Goal: Information Seeking & Learning: Check status

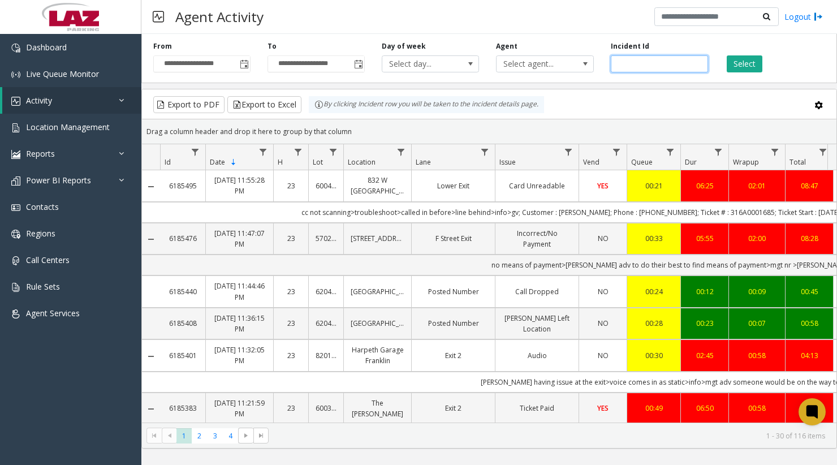
click at [661, 67] on input "number" at bounding box center [659, 63] width 97 height 17
click at [538, 63] on span "Select agent..." at bounding box center [534, 64] width 77 height 16
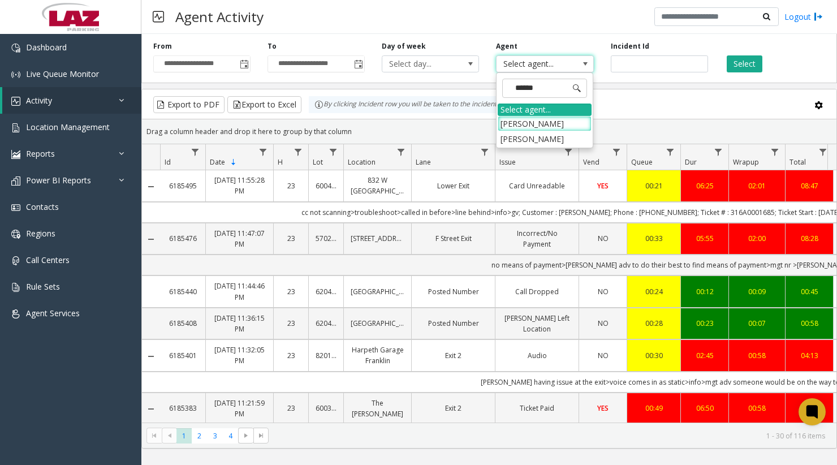
type input "******"
click at [535, 133] on li "[PERSON_NAME]" at bounding box center [544, 138] width 94 height 15
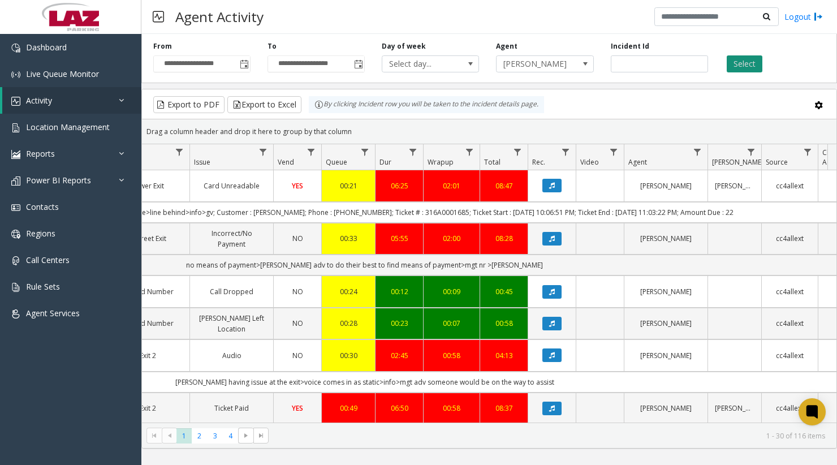
click at [746, 60] on button "Select" at bounding box center [744, 63] width 36 height 17
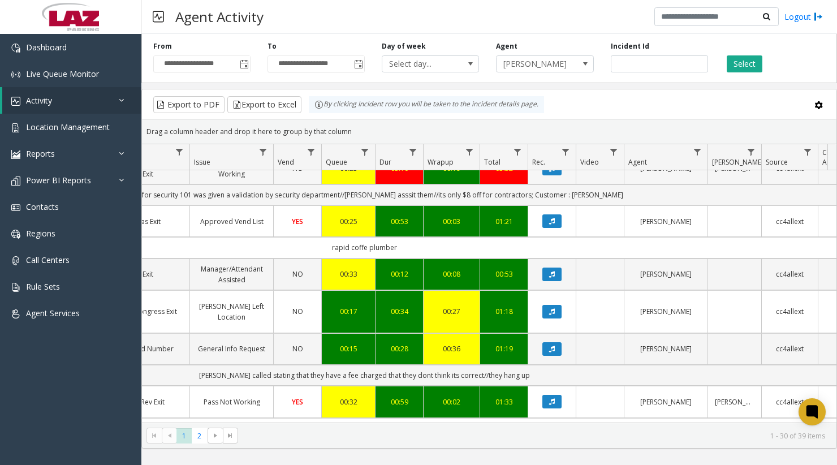
scroll to position [0, 305]
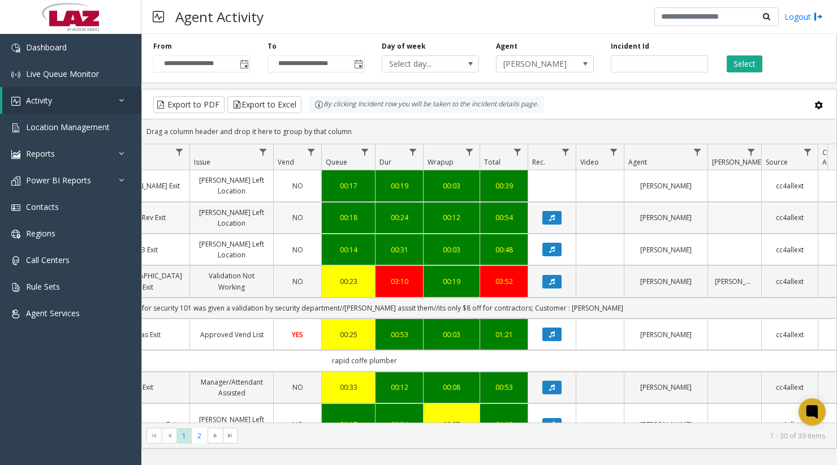
click at [554, 226] on td "Data table" at bounding box center [551, 218] width 48 height 32
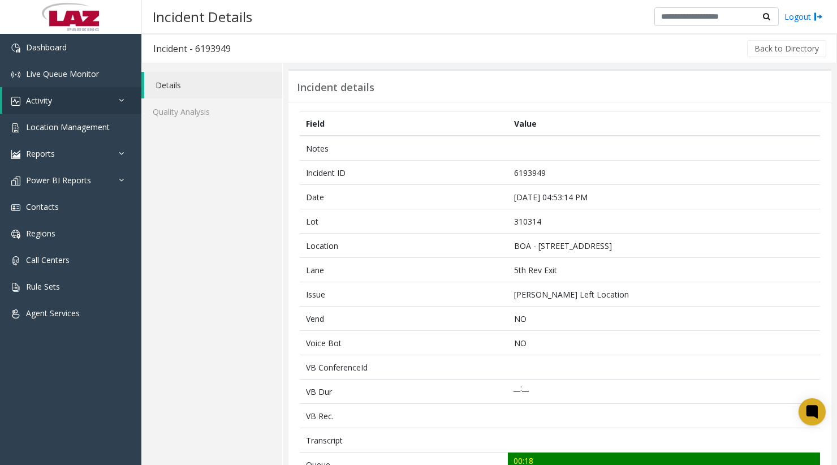
scroll to position [226, 0]
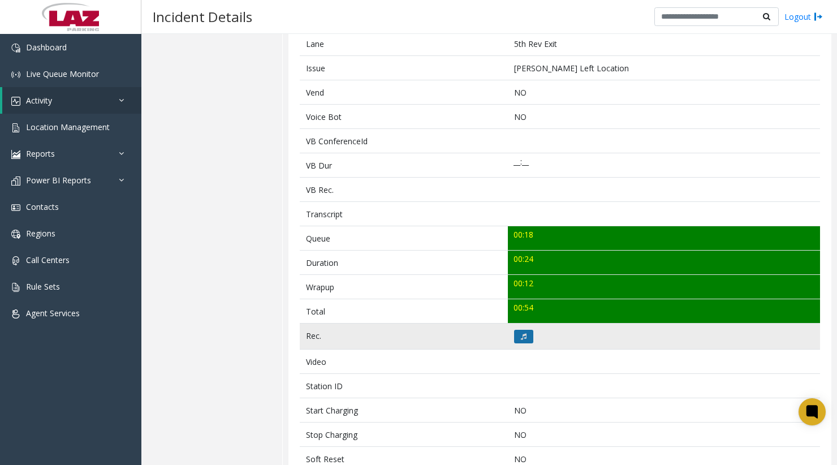
click at [522, 336] on icon at bounding box center [524, 336] width 6 height 7
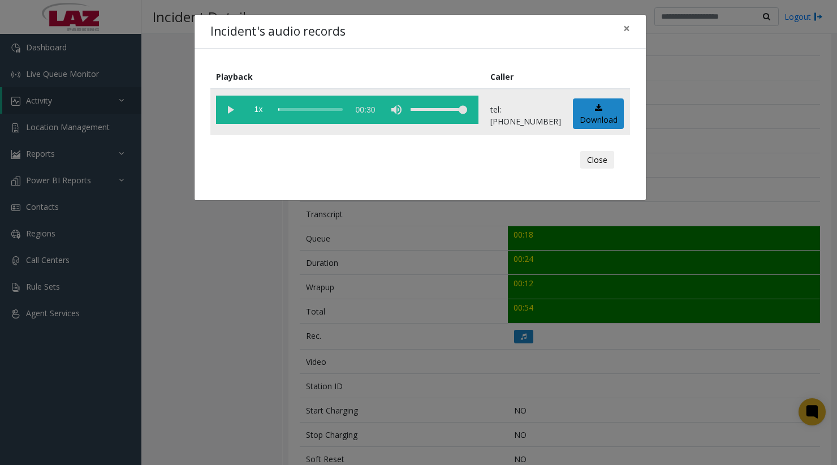
click at [220, 105] on vg-play-pause at bounding box center [230, 110] width 28 height 28
click at [295, 107] on div "scrub bar" at bounding box center [310, 110] width 64 height 28
click at [303, 108] on div "scrub bar" at bounding box center [310, 110] width 64 height 28
click at [599, 166] on button "Close" at bounding box center [597, 160] width 34 height 18
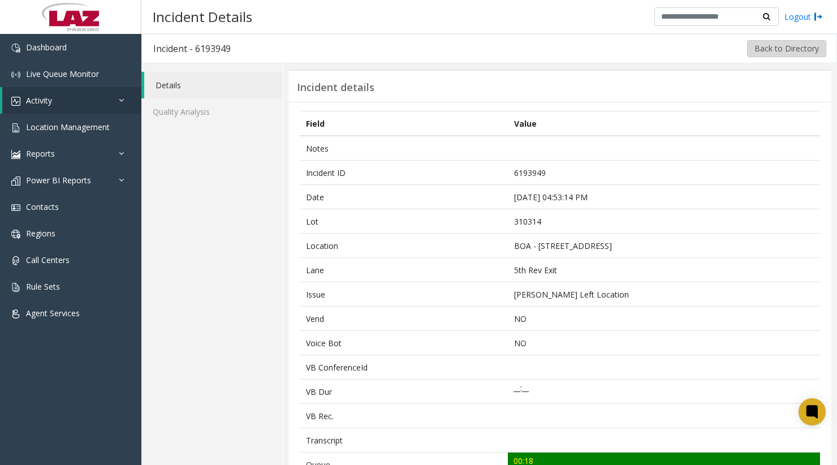
click at [808, 44] on button "Back to Directory" at bounding box center [786, 48] width 79 height 17
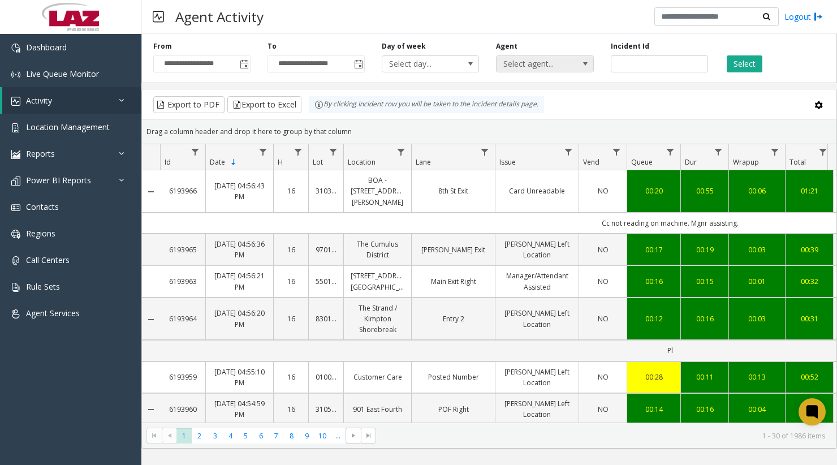
click at [579, 69] on span at bounding box center [585, 64] width 16 height 16
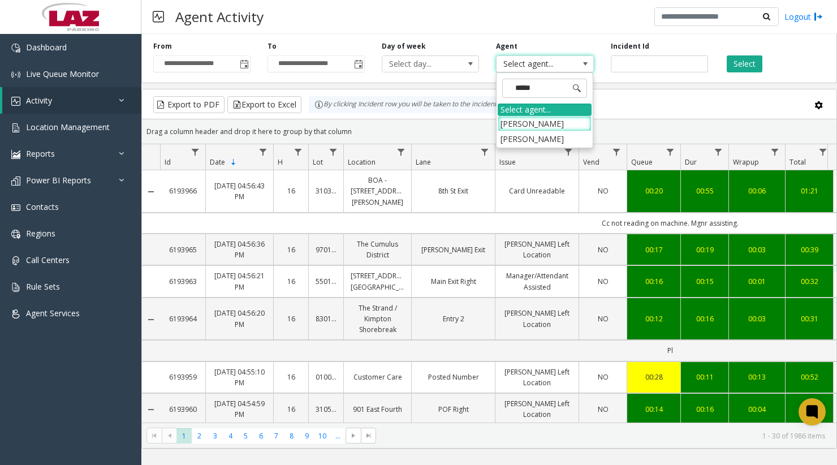
type input "******"
click at [515, 140] on li "[PERSON_NAME]" at bounding box center [544, 138] width 94 height 15
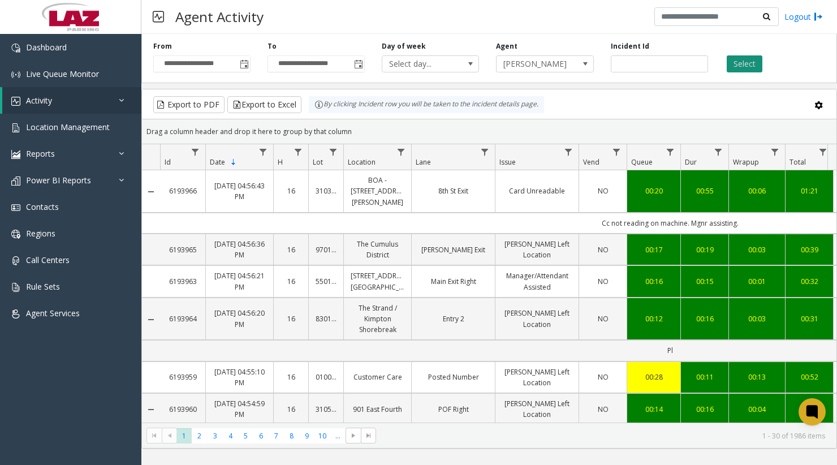
click at [741, 65] on button "Select" at bounding box center [744, 63] width 36 height 17
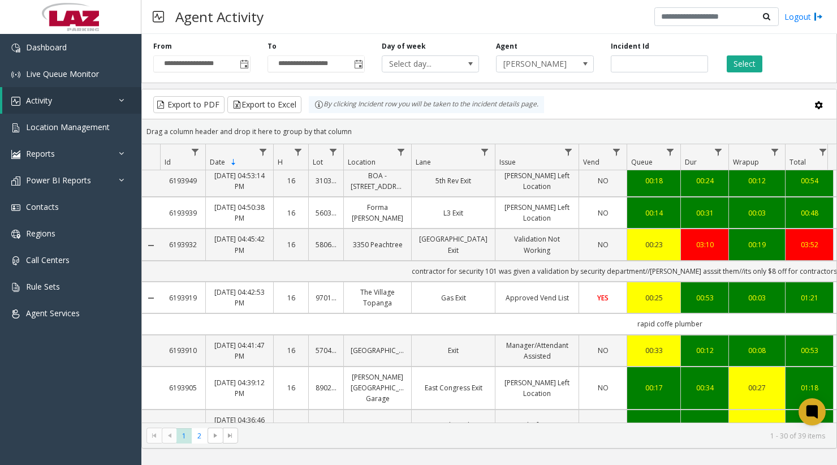
scroll to position [57, 0]
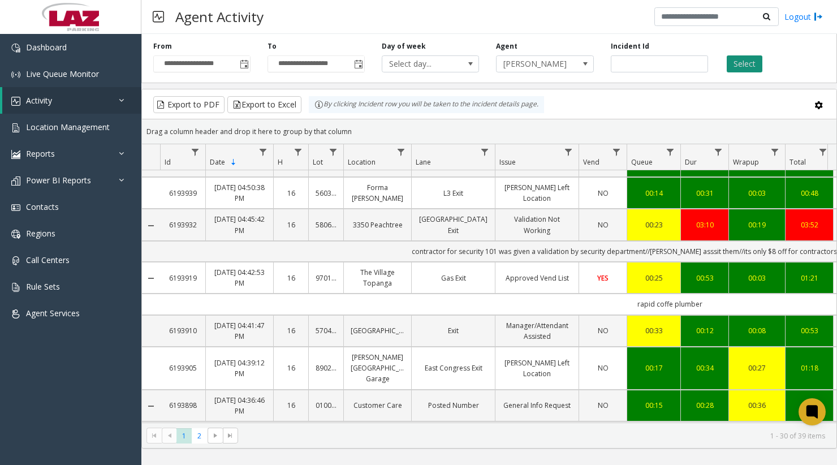
click at [754, 68] on button "Select" at bounding box center [744, 63] width 36 height 17
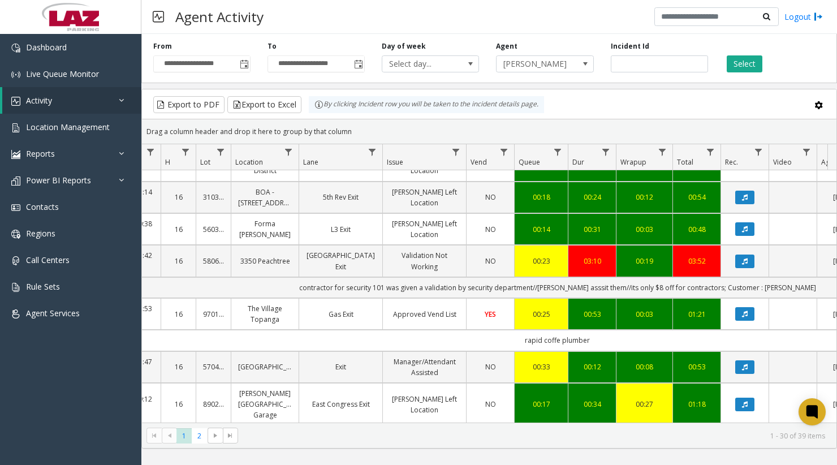
scroll to position [0, 112]
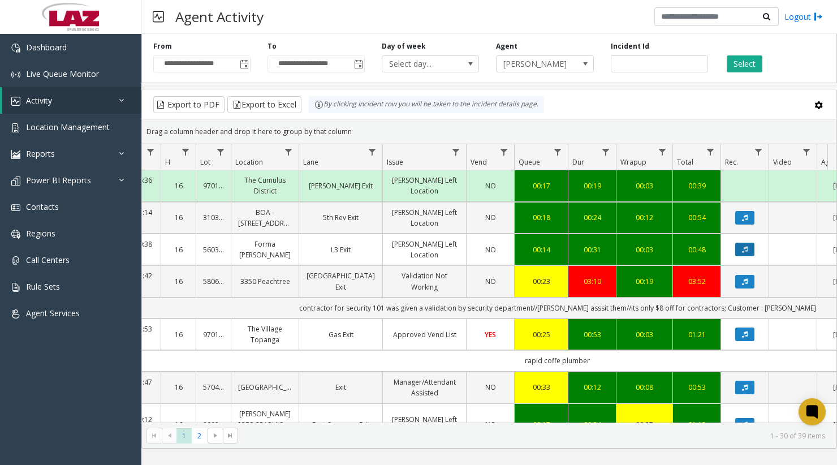
click at [745, 249] on icon "Data table" at bounding box center [745, 249] width 6 height 7
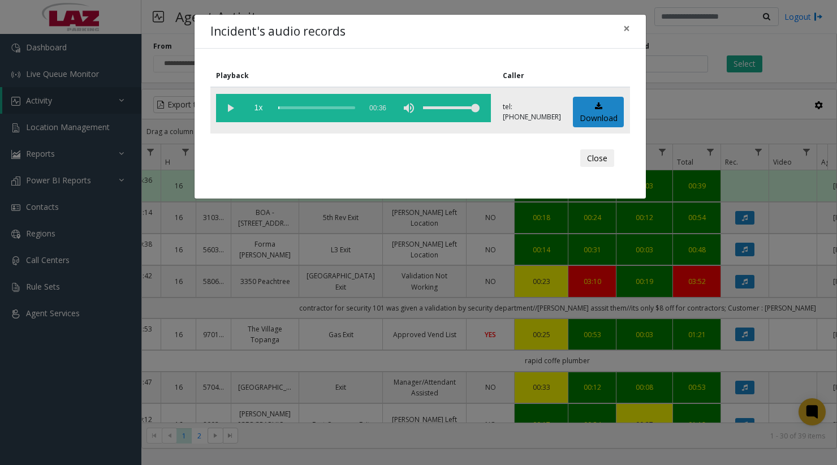
click at [231, 108] on vg-play-pause at bounding box center [230, 108] width 28 height 28
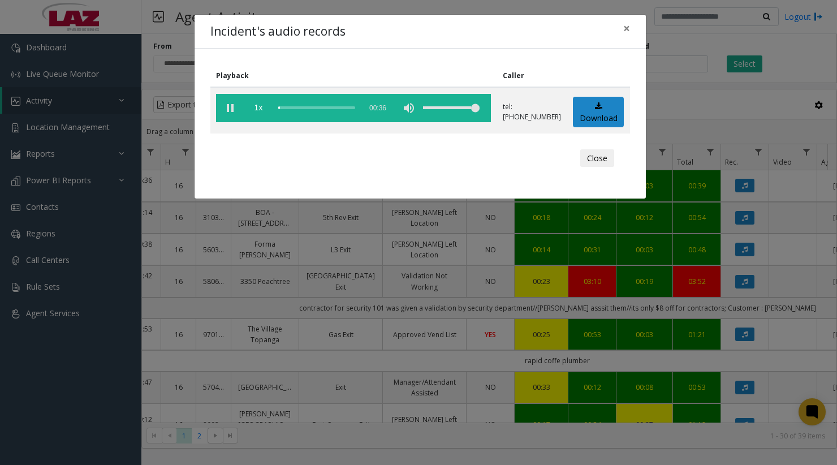
click at [288, 109] on div "scrub bar" at bounding box center [316, 108] width 77 height 28
click at [292, 107] on div "scrub bar" at bounding box center [316, 108] width 77 height 28
click at [300, 109] on div "scrub bar" at bounding box center [316, 108] width 77 height 28
click at [306, 108] on div "scrub bar" at bounding box center [316, 108] width 77 height 28
click at [590, 158] on button "Close" at bounding box center [597, 158] width 34 height 18
